Goal: Understand process/instructions: Learn how to perform a task or action

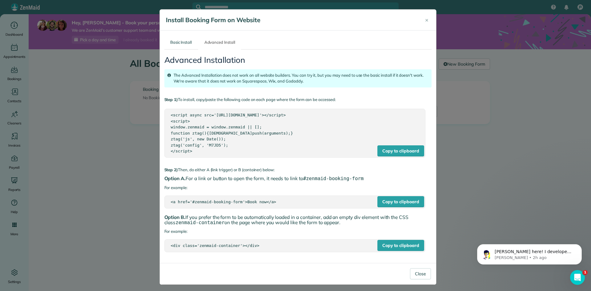
scroll to position [3, 0]
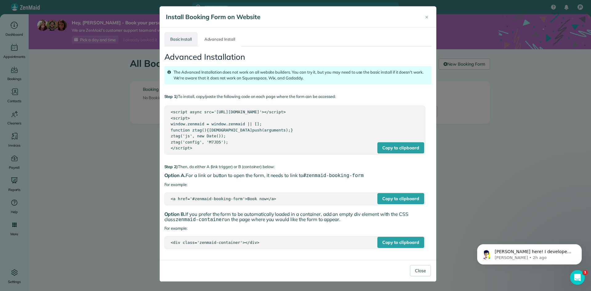
click at [172, 37] on link "Basic Install" at bounding box center [181, 39] width 34 height 14
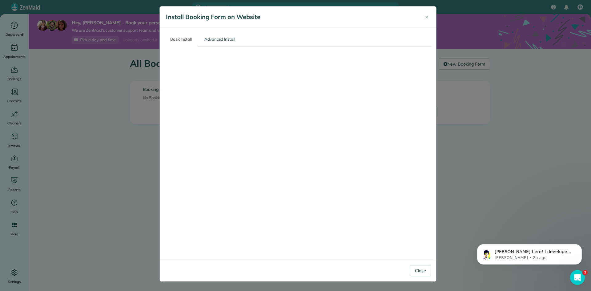
scroll to position [0, 0]
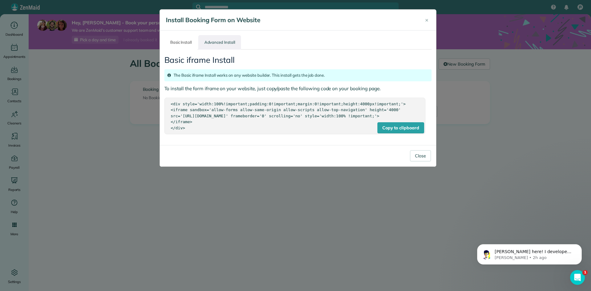
click at [212, 43] on link "Advanced Install" at bounding box center [219, 42] width 43 height 14
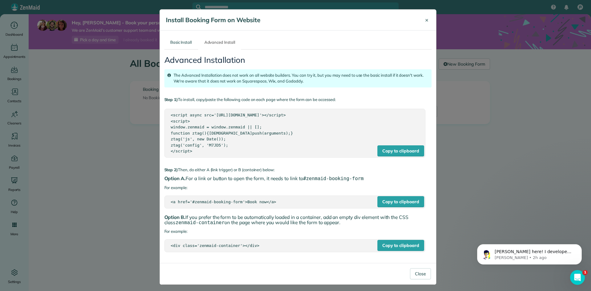
click at [425, 20] on span "×" at bounding box center [426, 19] width 3 height 7
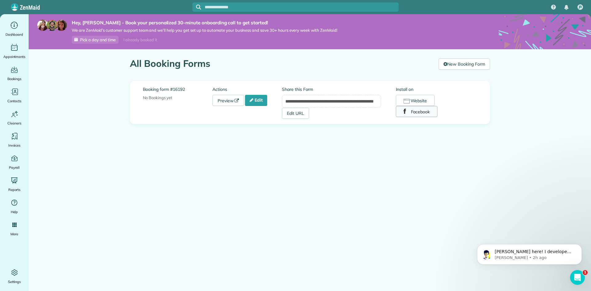
click at [404, 110] on icon "button" at bounding box center [404, 112] width 2 height 6
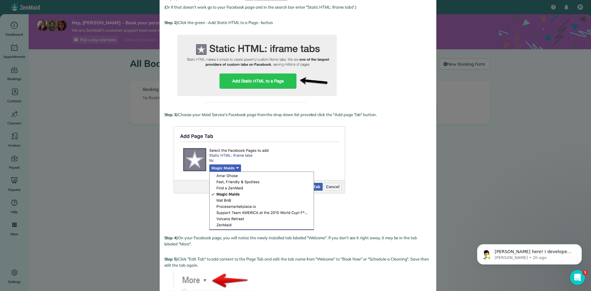
scroll to position [15, 0]
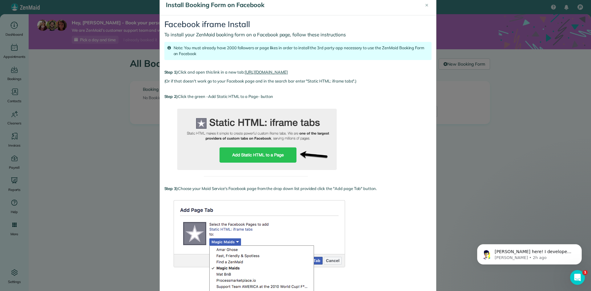
click at [288, 70] on link "[URL][DOMAIN_NAME]" at bounding box center [266, 72] width 43 height 5
drag, startPoint x: 306, startPoint y: 82, endPoint x: 351, endPoint y: 81, distance: 44.6
click at [351, 81] on div "(Or if that doesn't work go to your Facebook page and in the search bar enter "…" at bounding box center [297, 81] width 267 height 6
copy div "Static HTML: iframe tabs"
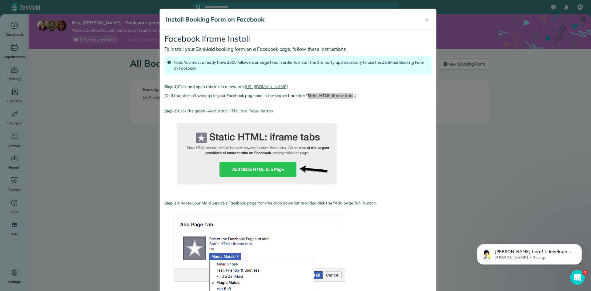
scroll to position [0, 0]
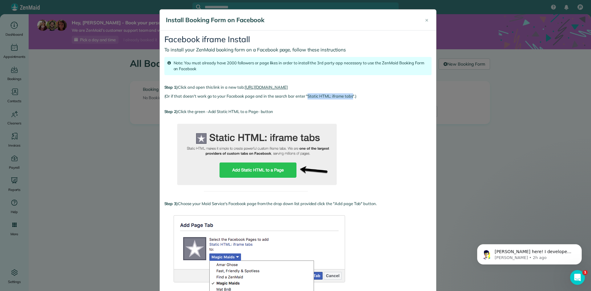
click at [268, 87] on link "[URL][DOMAIN_NAME]" at bounding box center [266, 87] width 43 height 5
click at [175, 98] on div "(Or if that doesn't work go to your Facebook page and in the search bar enter "…" at bounding box center [297, 96] width 267 height 6
drag, startPoint x: 304, startPoint y: 96, endPoint x: 352, endPoint y: 96, distance: 48.0
click at [352, 96] on div "(Or if that doesn't work go to your Facebook page and in the search bar enter "…" at bounding box center [297, 96] width 267 height 6
copy div ""Static HTML: iframe tabs""
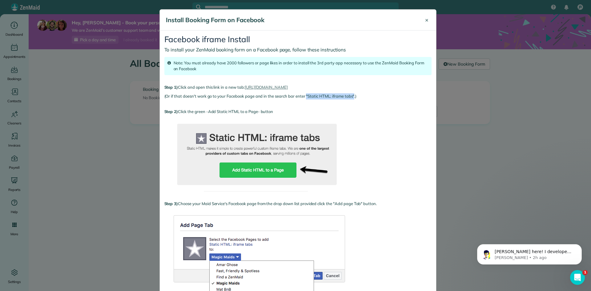
click at [422, 19] on button "×" at bounding box center [426, 20] width 13 height 15
